Goal: Transaction & Acquisition: Purchase product/service

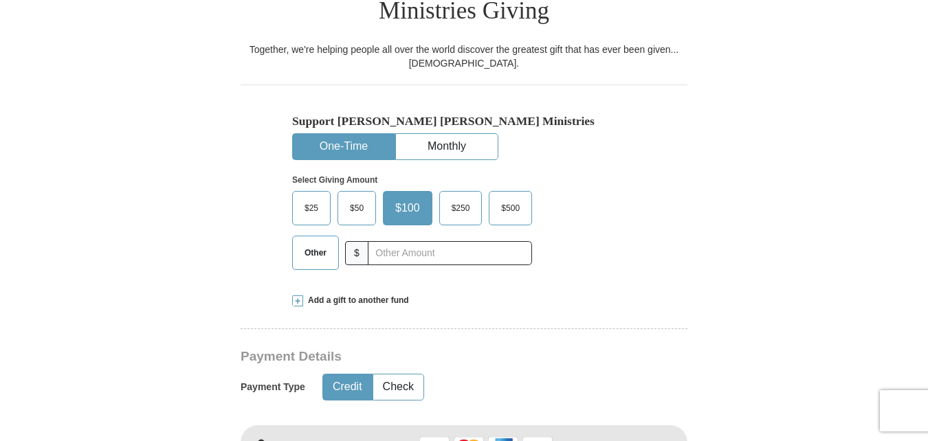
scroll to position [413, 0]
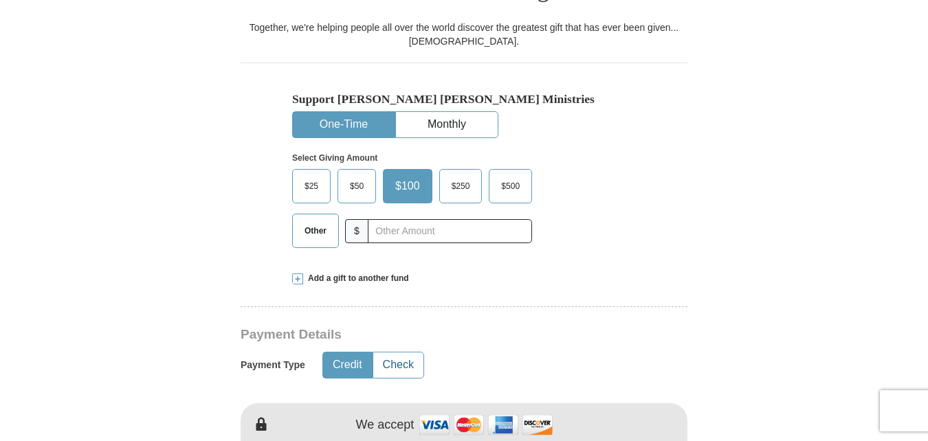
click at [398, 353] on button "Check" at bounding box center [398, 365] width 50 height 25
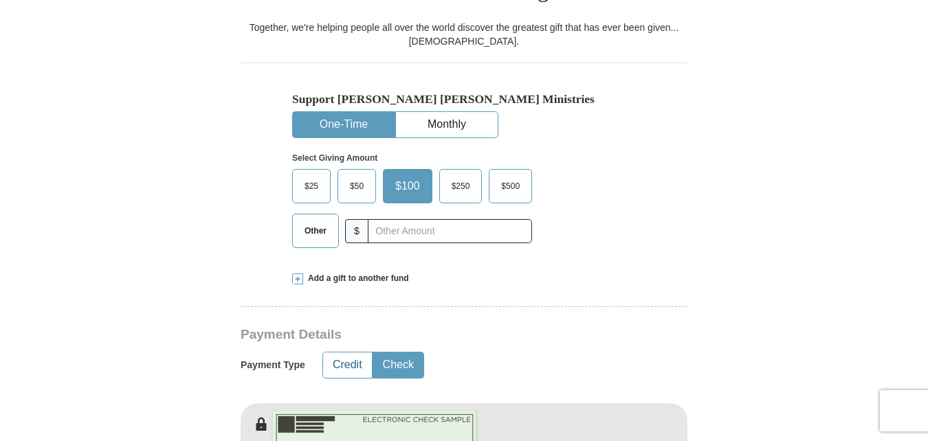
click at [334, 353] on button "Credit" at bounding box center [347, 365] width 49 height 25
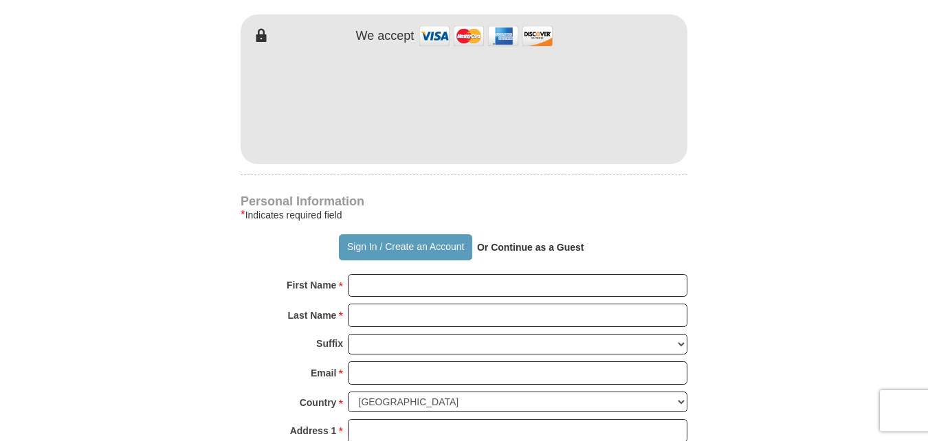
scroll to position [825, 0]
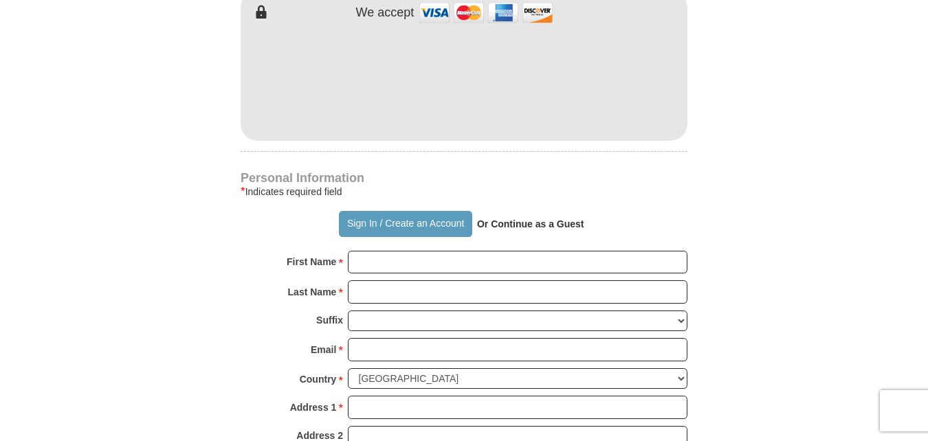
click at [532, 219] on strong "Or Continue as a Guest" at bounding box center [530, 224] width 107 height 11
click at [439, 251] on input "First Name *" at bounding box center [518, 262] width 340 height 23
type input "[PERSON_NAME]"
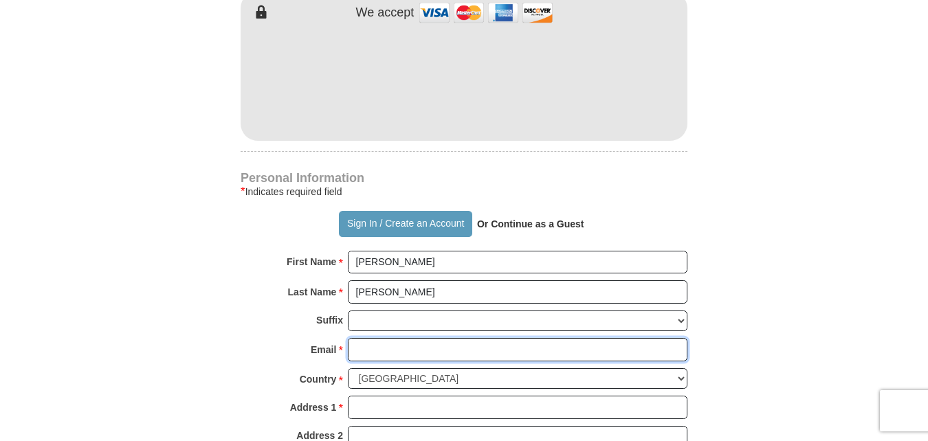
type input "[EMAIL_ADDRESS][DOMAIN_NAME]"
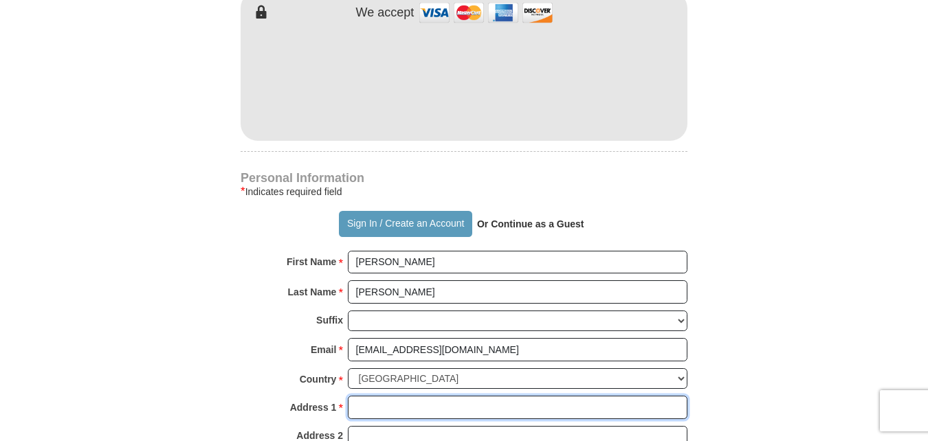
type input "[STREET_ADDRESS]"
type input "[GEOGRAPHIC_DATA]"
type input "75571"
type input "6154541818"
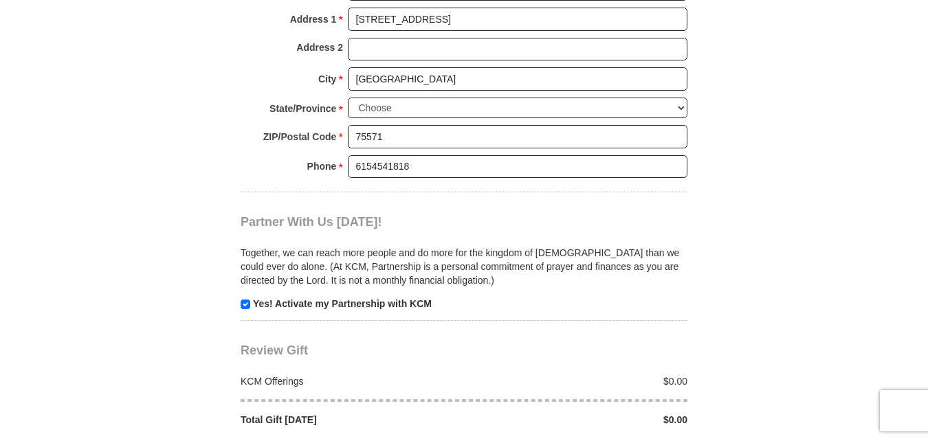
scroll to position [1238, 0]
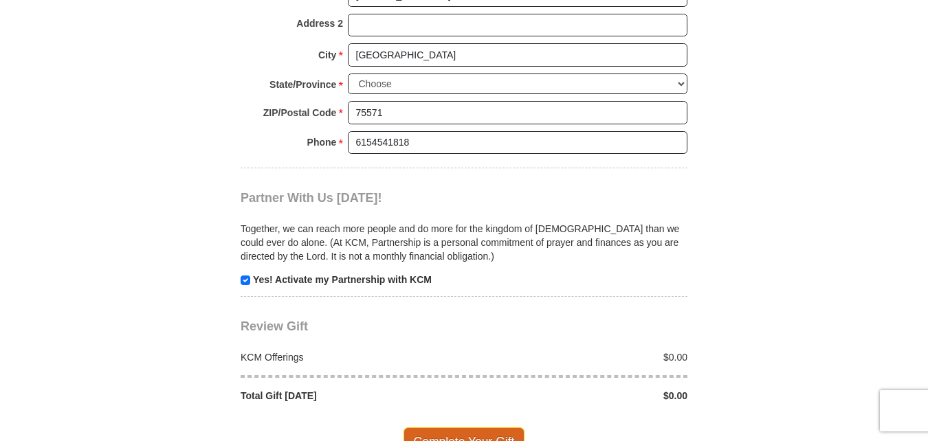
click at [459, 428] on span "Complete Your Gift" at bounding box center [465, 442] width 122 height 29
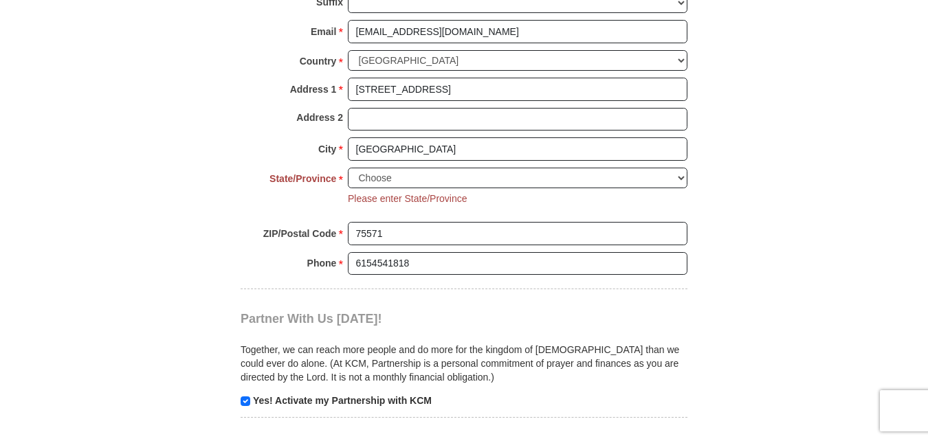
scroll to position [1132, 0]
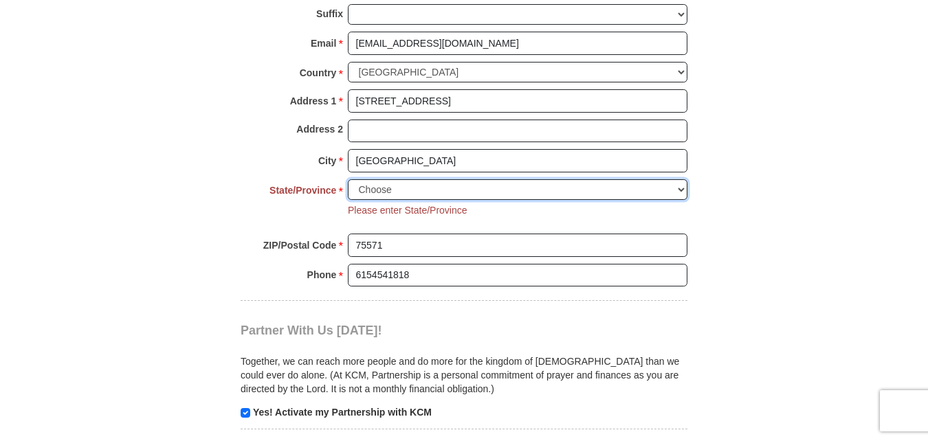
click at [421, 179] on select "Choose [US_STATE] [US_STATE] [US_STATE] [US_STATE] [US_STATE] Armed Forces Amer…" at bounding box center [518, 189] width 340 height 21
select select "[GEOGRAPHIC_DATA]"
click at [348, 179] on select "Choose [US_STATE] [US_STATE] [US_STATE] [US_STATE] [US_STATE] Armed Forces Amer…" at bounding box center [518, 189] width 340 height 21
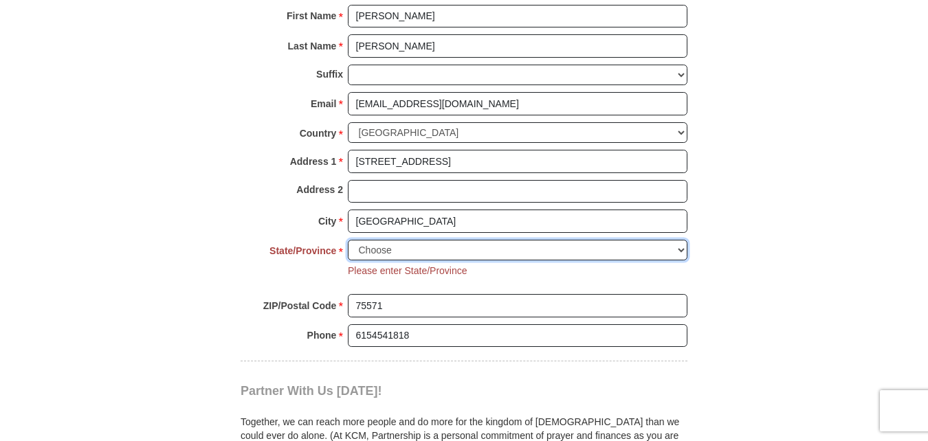
scroll to position [1269, 0]
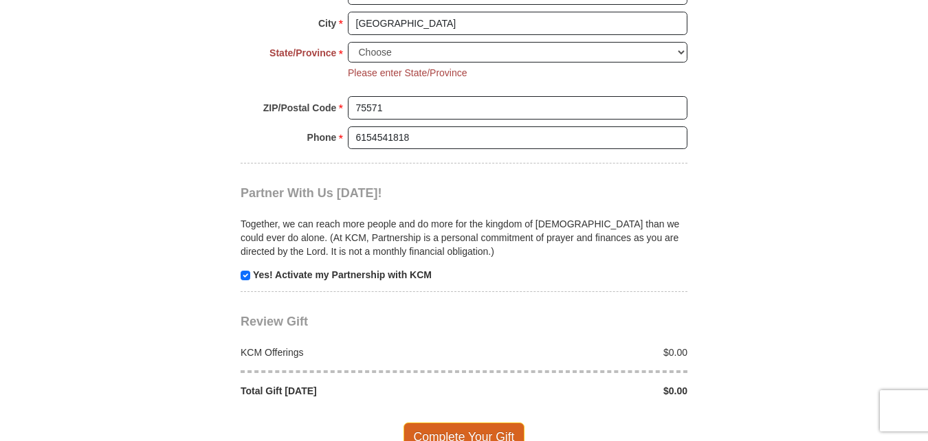
click at [449, 423] on span "Complete Your Gift" at bounding box center [465, 437] width 122 height 29
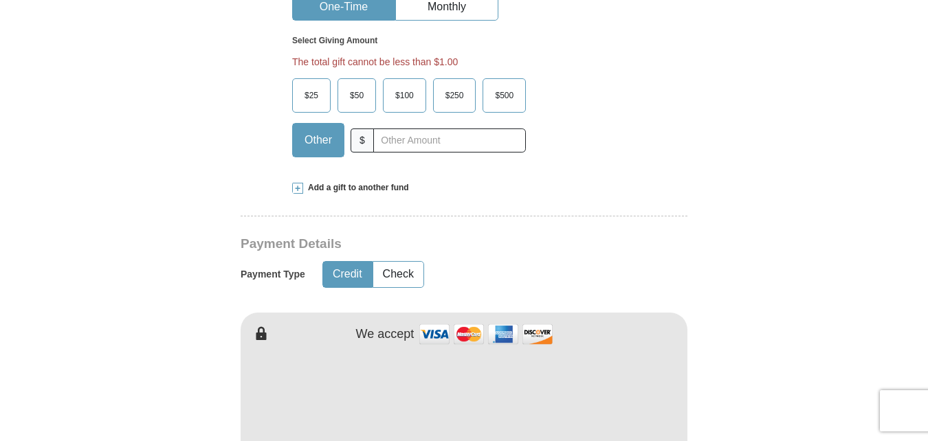
scroll to position [519, 0]
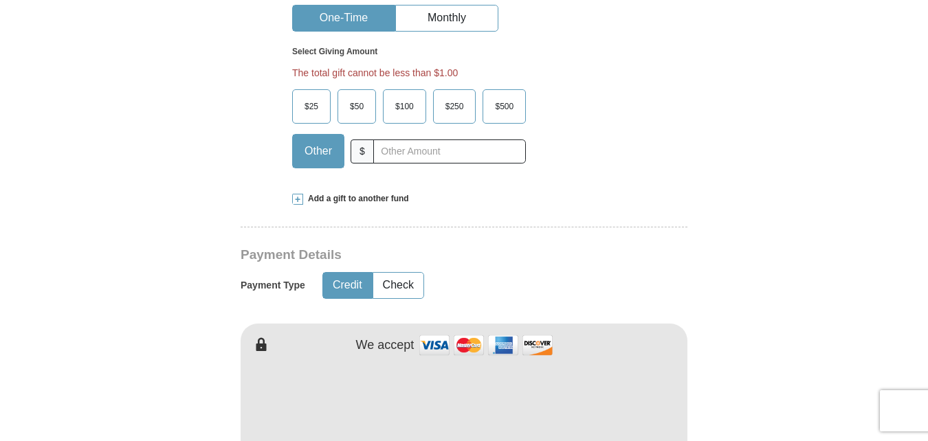
click at [402, 96] on span "$100" at bounding box center [405, 106] width 32 height 21
click at [0, 0] on input "$100" at bounding box center [0, 0] width 0 height 0
click at [403, 140] on input "text" at bounding box center [449, 152] width 153 height 24
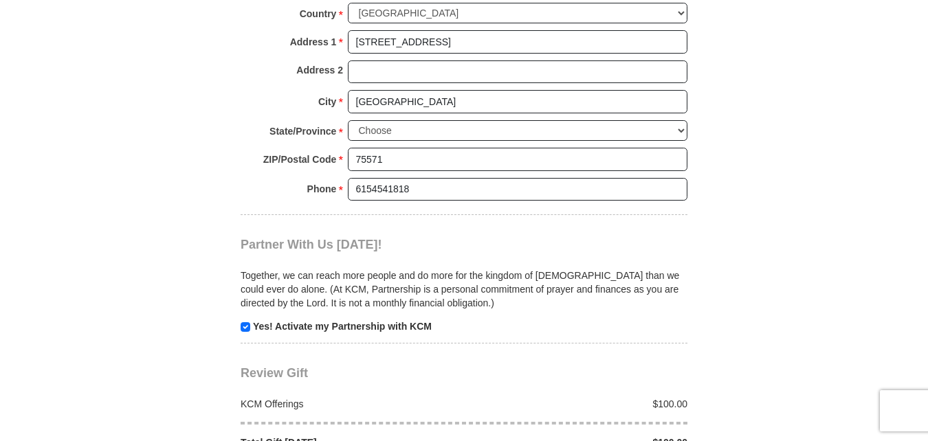
scroll to position [1276, 0]
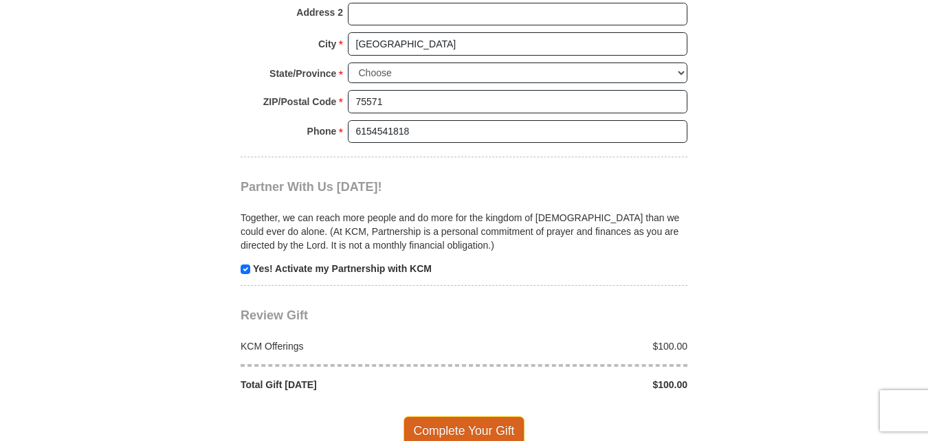
type input "100.00"
click at [459, 417] on span "Complete Your Gift" at bounding box center [465, 431] width 122 height 29
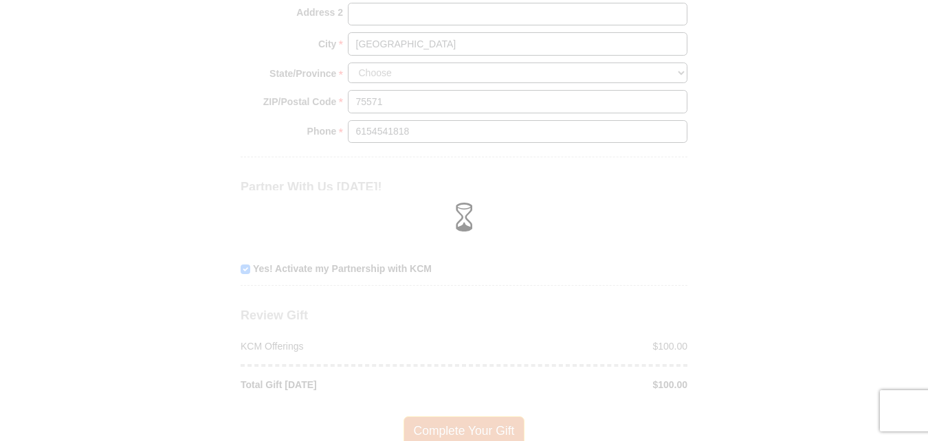
scroll to position [1249, 0]
